Goal: Check status: Check status

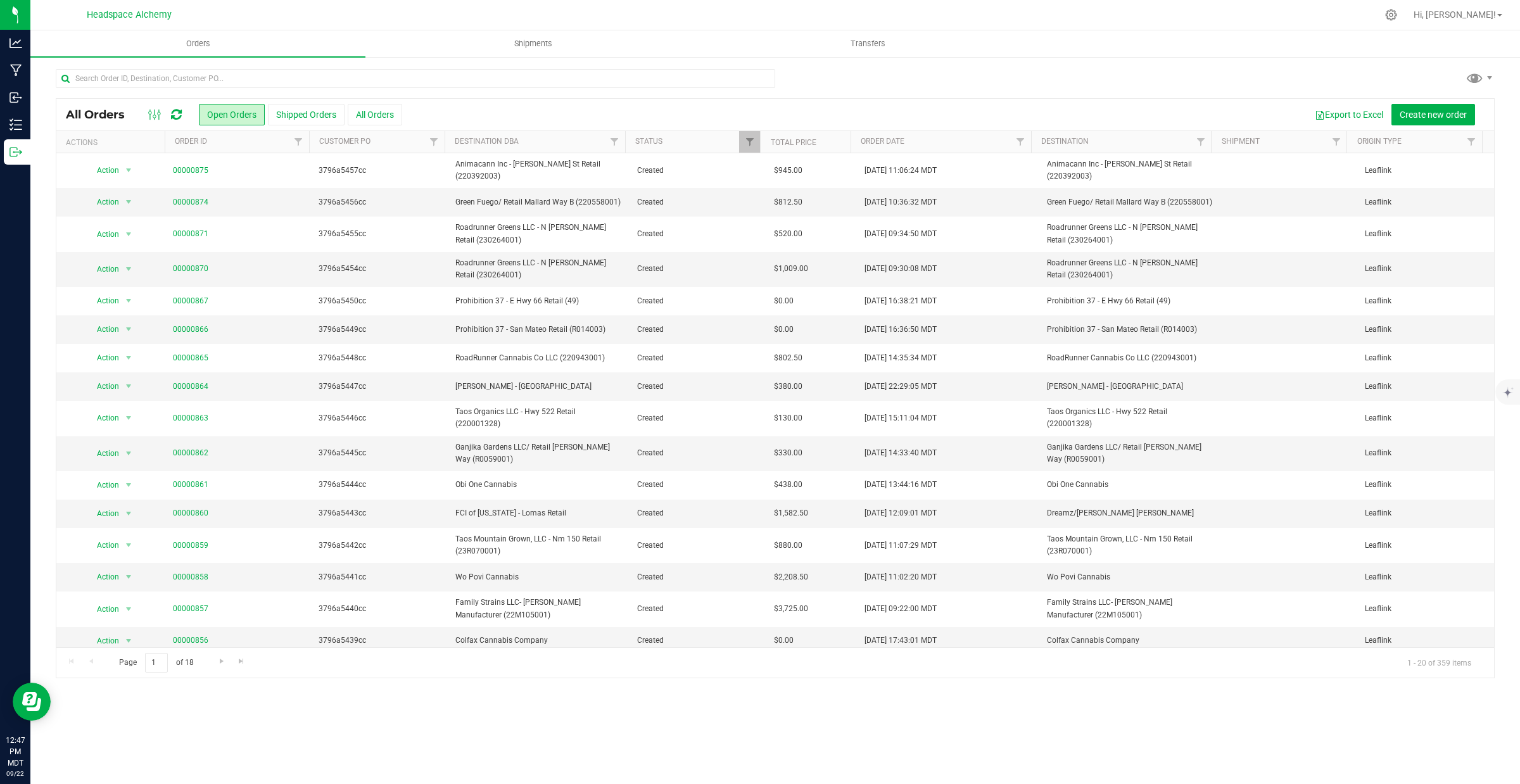
click at [171, 111] on icon at bounding box center [176, 115] width 11 height 13
click at [172, 111] on icon at bounding box center [176, 115] width 11 height 13
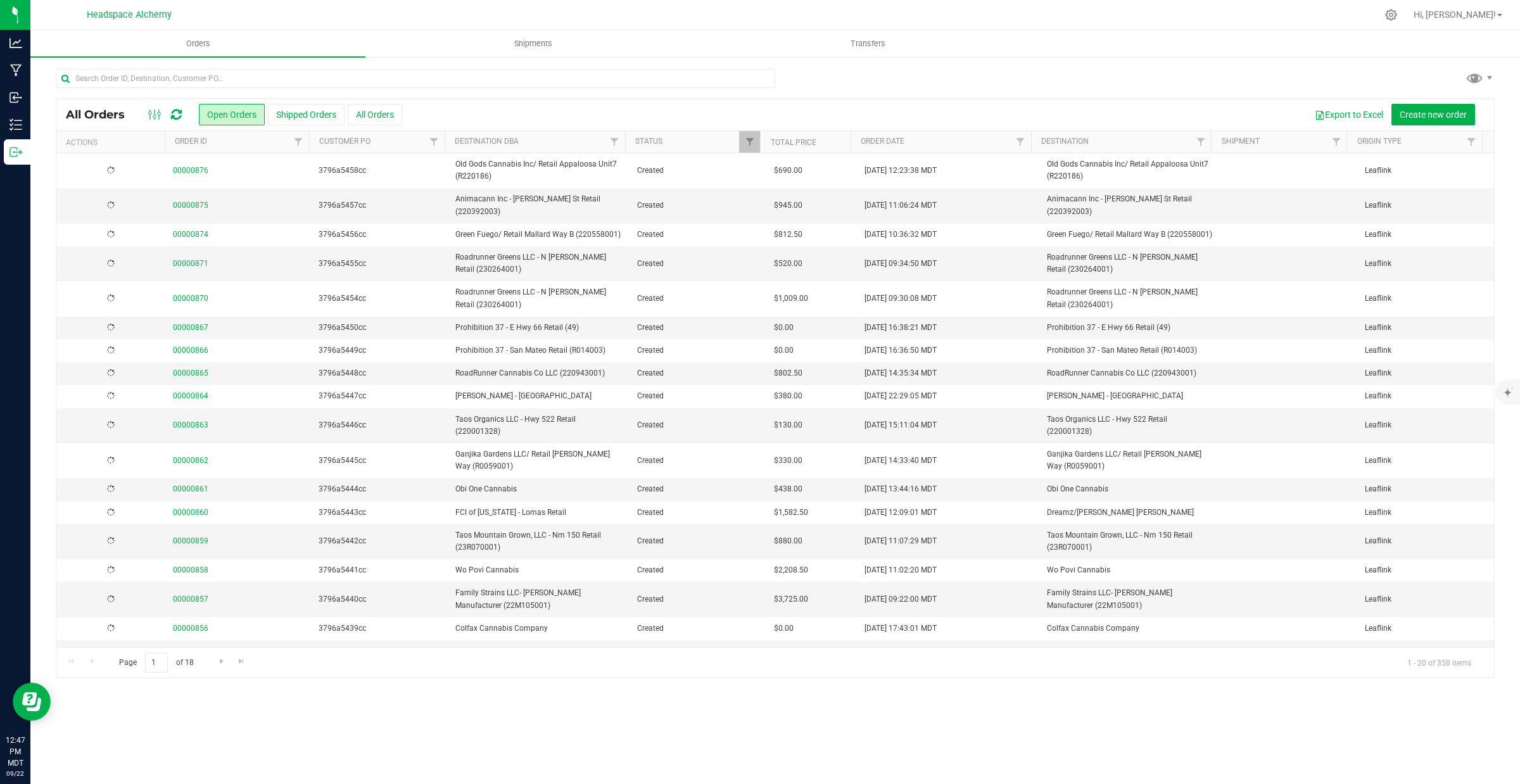
click at [174, 114] on icon at bounding box center [176, 115] width 11 height 13
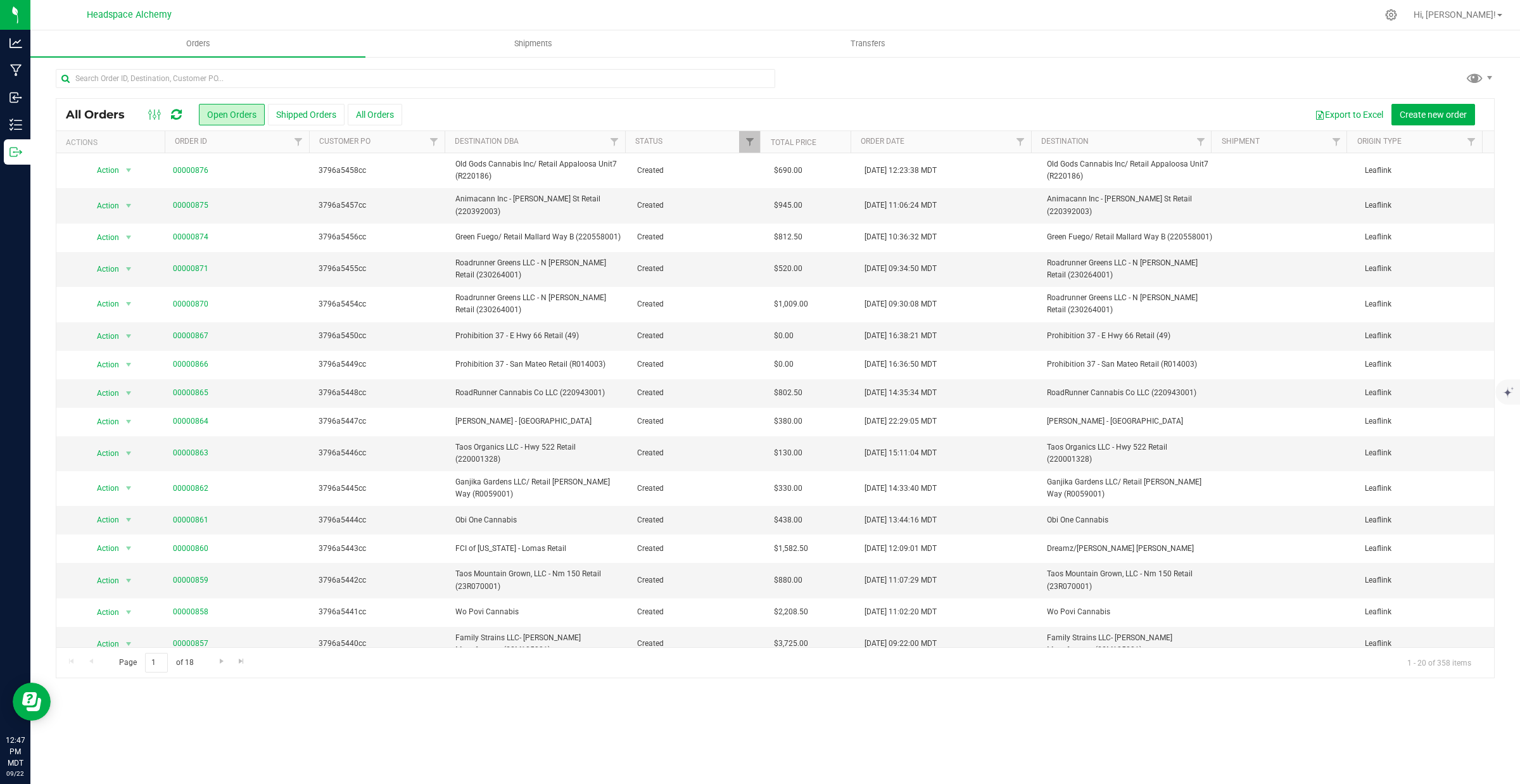
click at [175, 115] on icon at bounding box center [176, 115] width 11 height 13
click at [177, 109] on icon at bounding box center [176, 115] width 11 height 13
click at [318, 115] on button "Shipped Orders" at bounding box center [306, 114] width 76 height 22
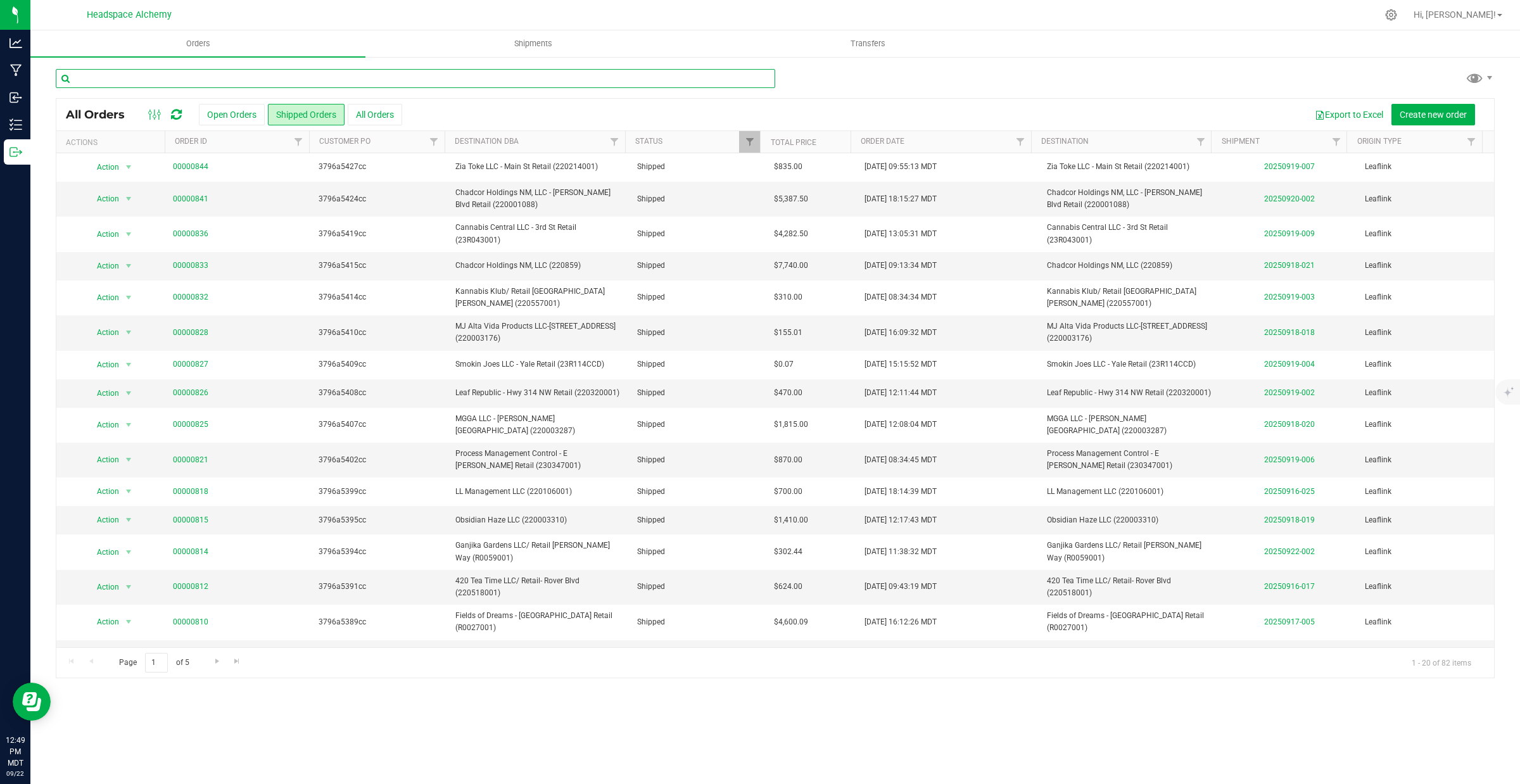
click at [240, 78] on input "text" at bounding box center [416, 78] width 719 height 19
paste input "3796a5324cc"
type input "3796a5324cc"
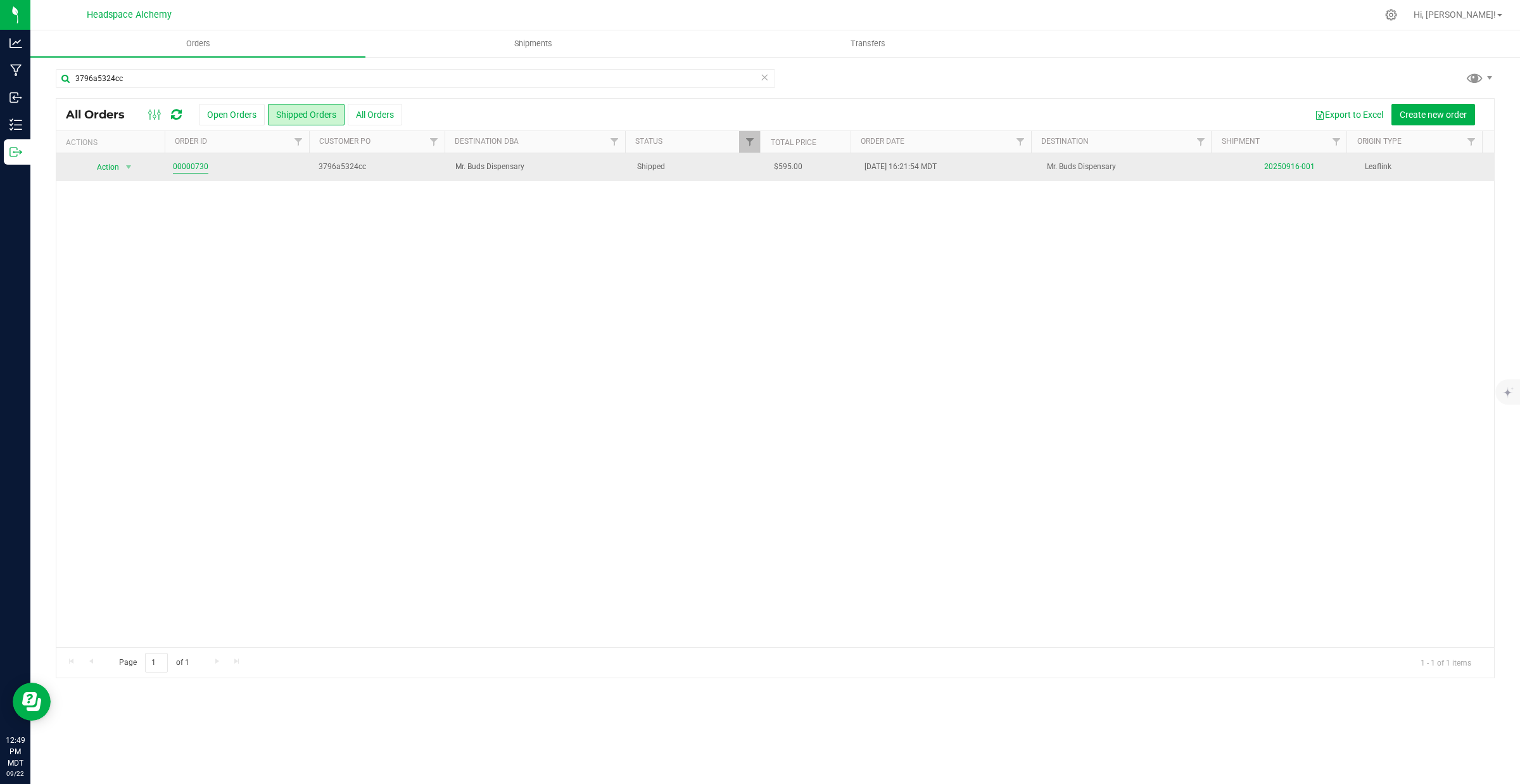
click at [187, 163] on link "00000730" at bounding box center [191, 167] width 36 height 12
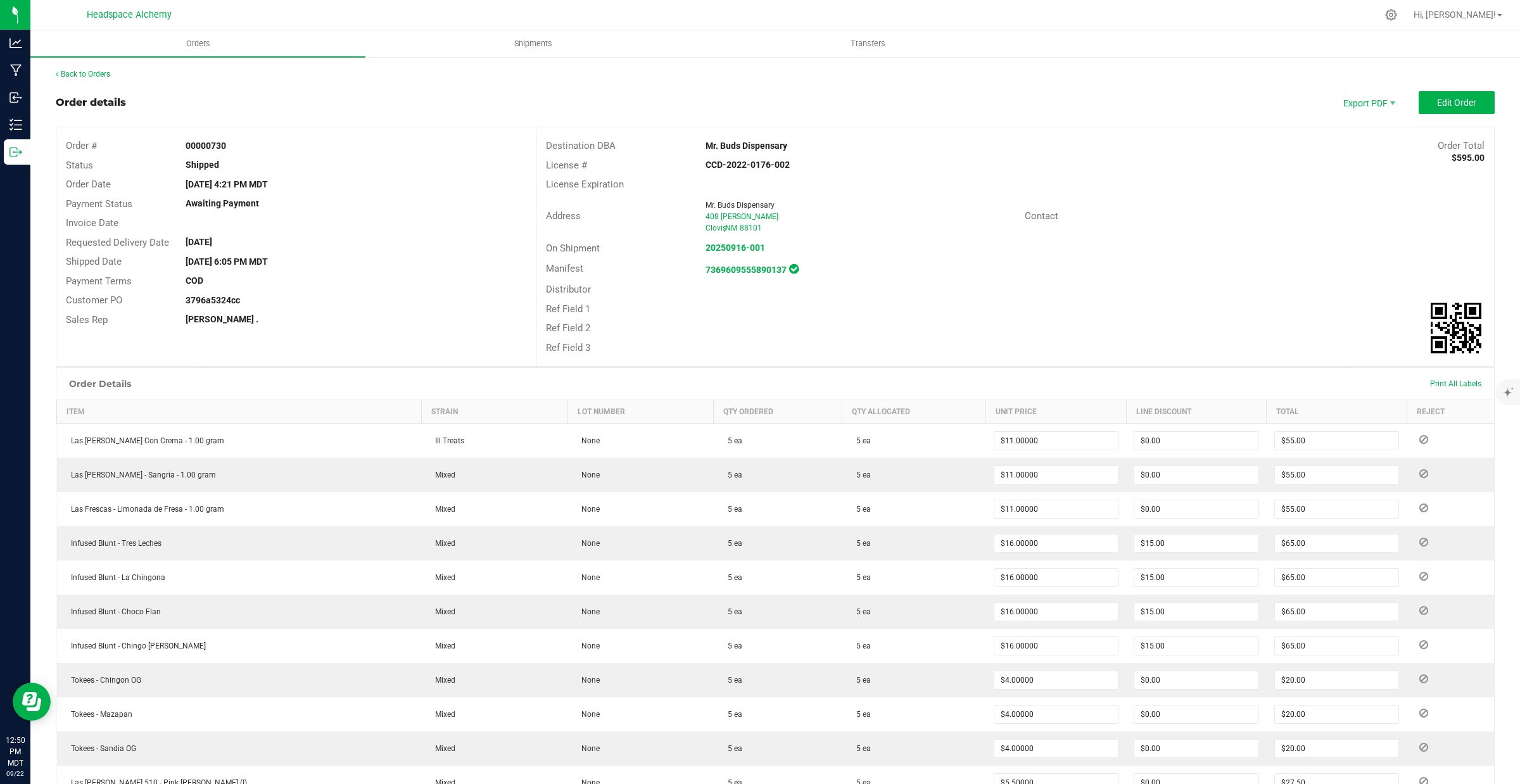
drag, startPoint x: 786, startPoint y: 162, endPoint x: 700, endPoint y: 163, distance: 86.0
click at [700, 163] on div "CCD-2022-0176-002" at bounding box center [855, 165] width 319 height 13
click at [716, 166] on strong "CCD-2022-0176-002" at bounding box center [748, 165] width 84 height 10
click at [784, 190] on div "License Expiration" at bounding box center [1015, 184] width 957 height 20
